Goal: Check status: Check status

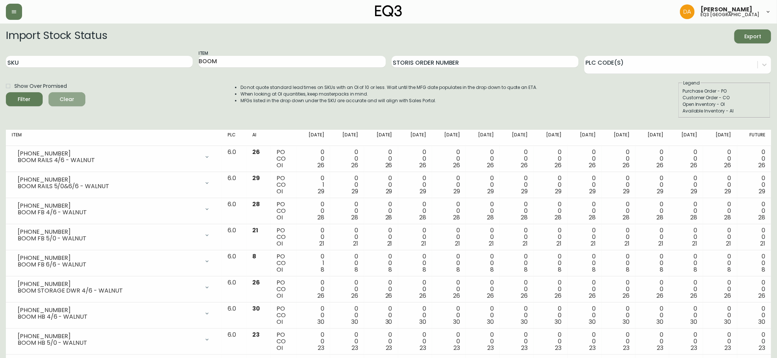
click at [71, 99] on span "Clear" at bounding box center [66, 99] width 25 height 9
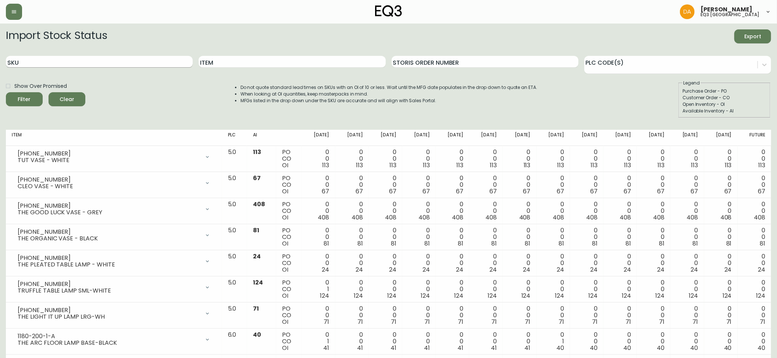
click at [28, 60] on input "SKU" at bounding box center [99, 62] width 187 height 12
paste input "[PHONE_NUMBER]"
type input "[PHONE_NUMBER]"
click at [29, 99] on span "Filter" at bounding box center [24, 99] width 25 height 9
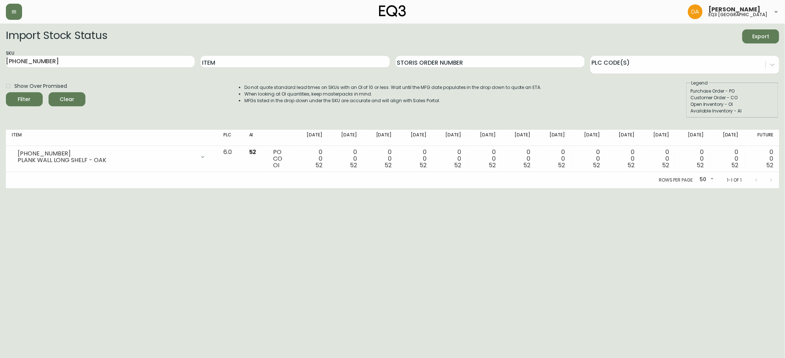
click at [64, 98] on span "Clear" at bounding box center [66, 99] width 25 height 9
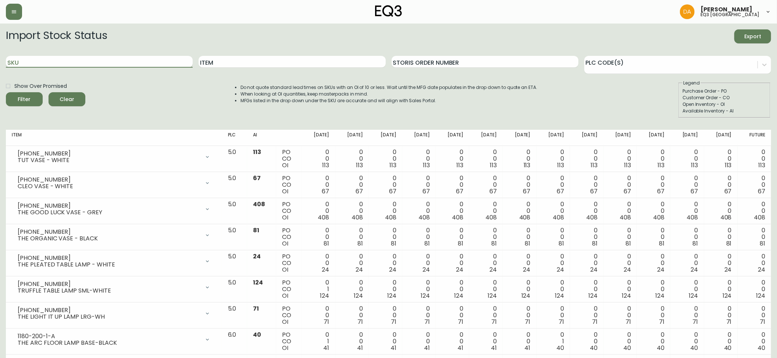
click at [25, 61] on input "SKU" at bounding box center [99, 62] width 187 height 12
paste input "3020-629-16-B"
type input "3020-629-16-B"
click at [33, 97] on span "Filter" at bounding box center [24, 99] width 25 height 9
